Goal: Information Seeking & Learning: Find specific page/section

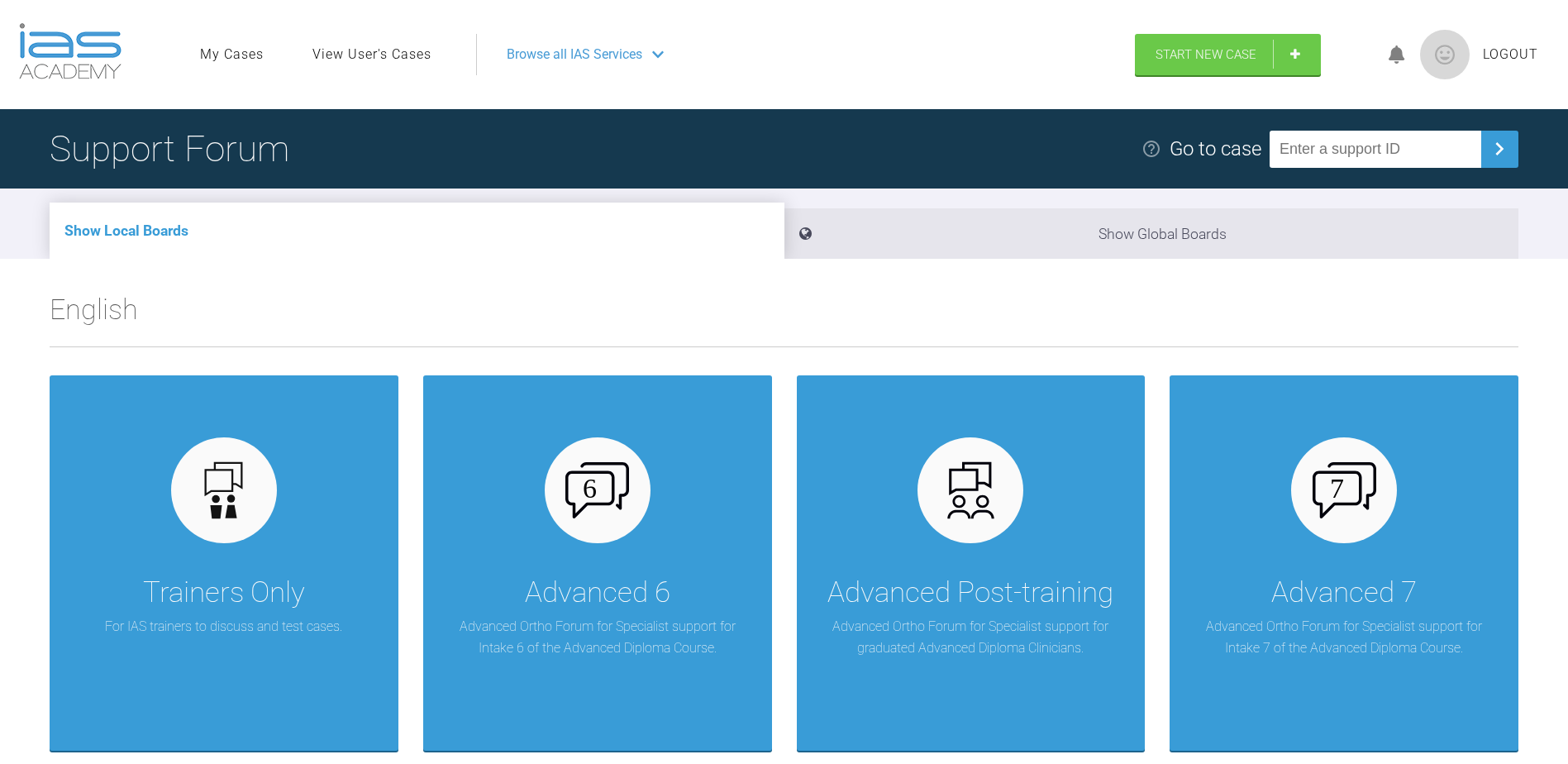
click at [368, 57] on link "View User's Cases" at bounding box center [371, 55] width 119 height 22
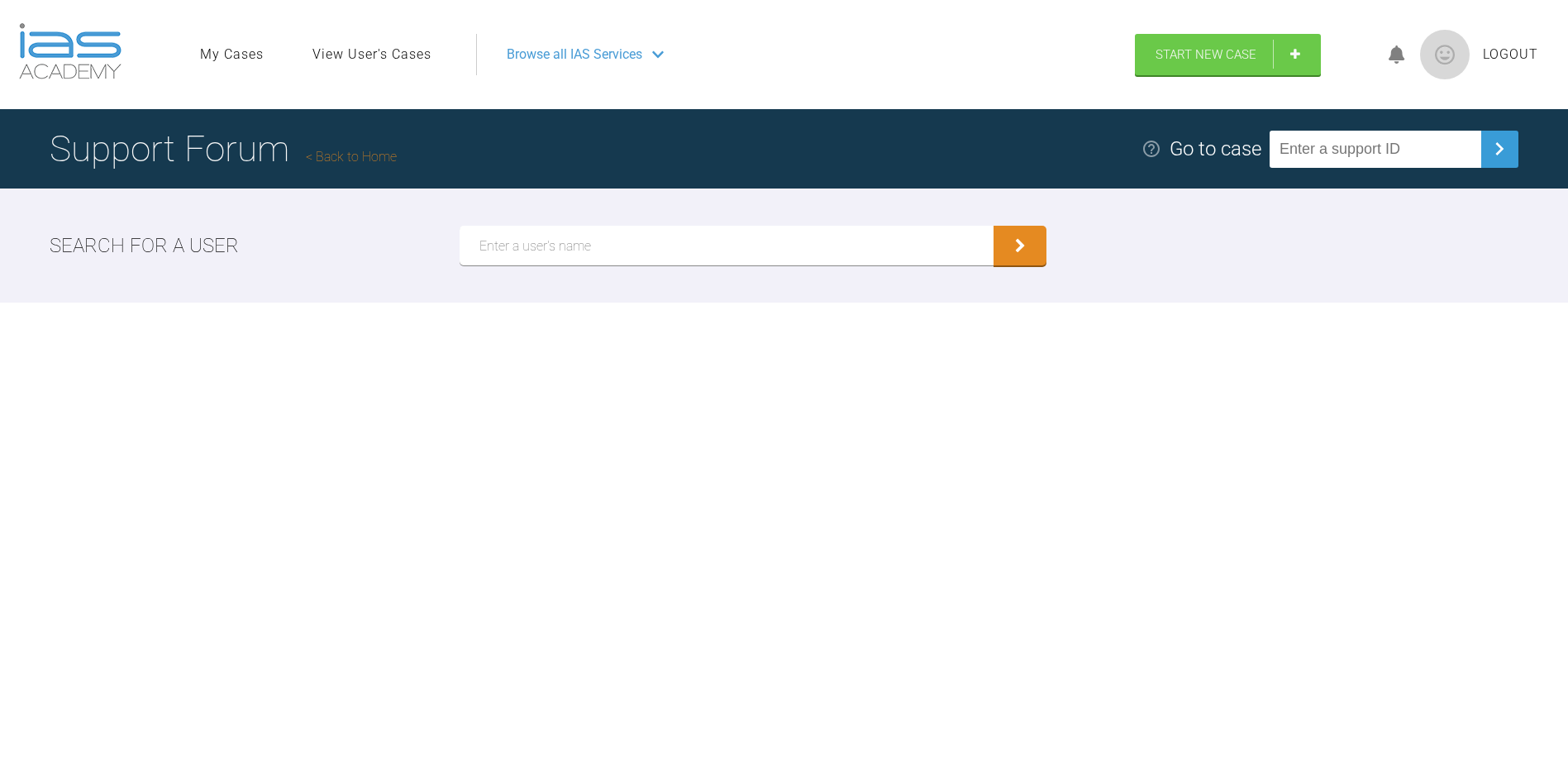
click at [604, 238] on input "text" at bounding box center [727, 245] width 535 height 40
type input "spanswick"
click at [994, 225] on button "submit" at bounding box center [1020, 245] width 53 height 40
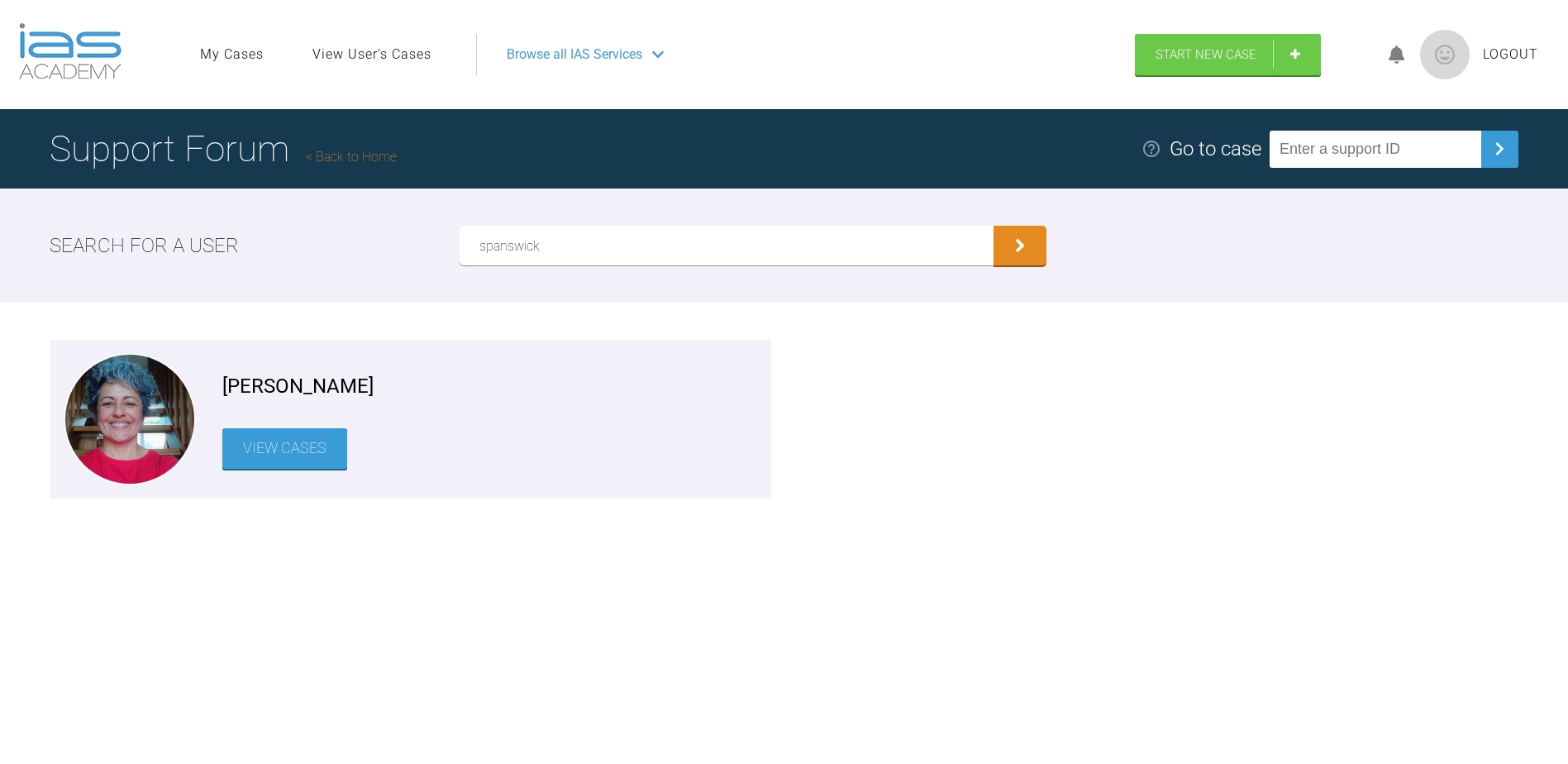
click at [263, 455] on link "View Cases" at bounding box center [284, 448] width 125 height 41
